Goal: Task Accomplishment & Management: Manage account settings

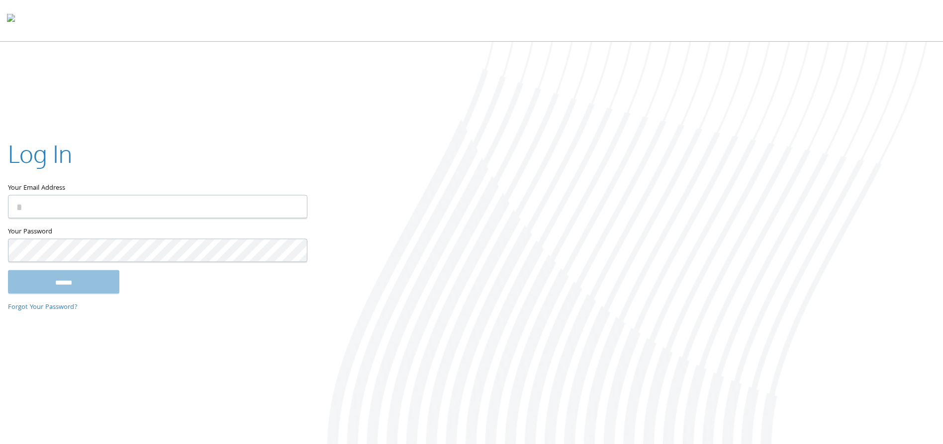
type input "**********"
click at [72, 276] on input "******" at bounding box center [63, 282] width 111 height 24
type input "**********"
click at [97, 289] on input "******" at bounding box center [63, 282] width 111 height 24
